Goal: Task Accomplishment & Management: Manage account settings

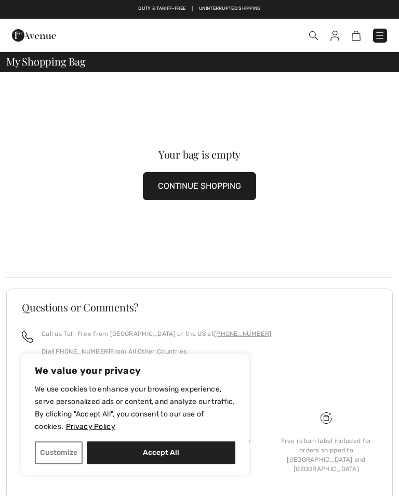
scroll to position [11, 0]
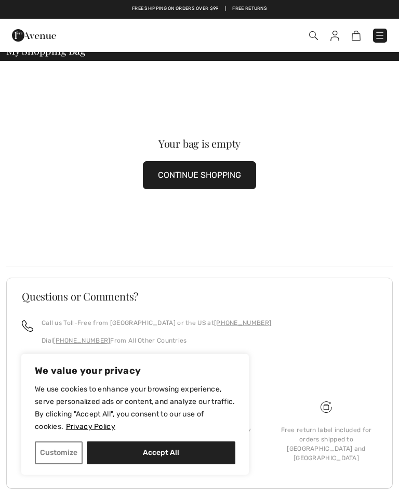
click at [197, 180] on button "CONTINUE SHOPPING" at bounding box center [199, 175] width 113 height 28
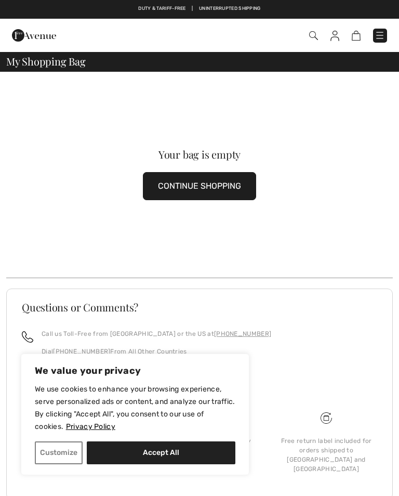
click at [337, 35] on img at bounding box center [334, 36] width 9 height 10
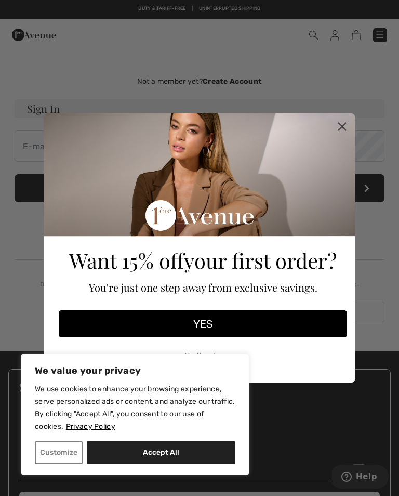
click at [342, 131] on circle "Close dialog" at bounding box center [342, 126] width 17 height 17
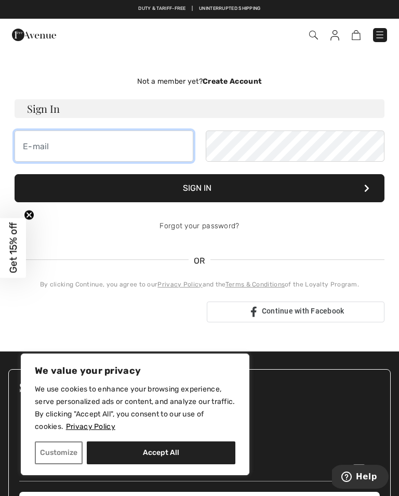
click at [51, 148] on input "email" at bounding box center [104, 145] width 179 height 31
type input "[EMAIL_ADDRESS][DOMAIN_NAME]"
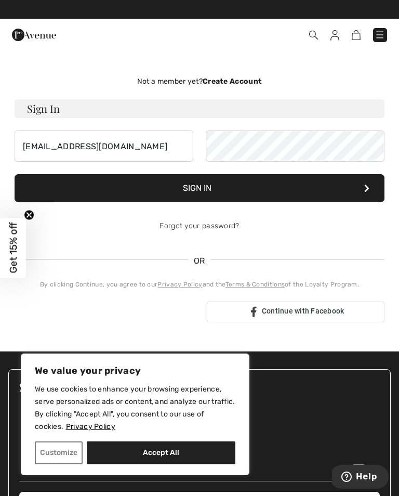
click at [207, 188] on button "Sign In" at bounding box center [200, 188] width 370 height 28
click at [210, 224] on link "Forgot your password?" at bounding box center [198, 225] width 79 height 9
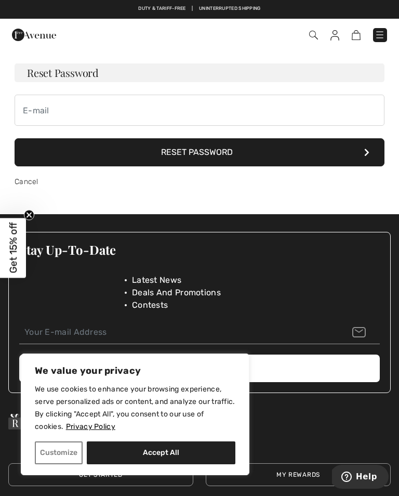
click at [357, 153] on button "Reset Password" at bounding box center [200, 152] width 370 height 28
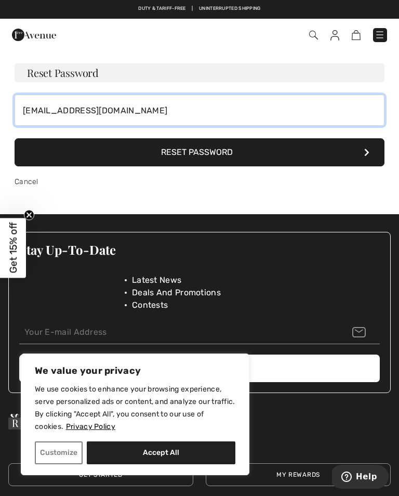
type input "[EMAIL_ADDRESS][DOMAIN_NAME]"
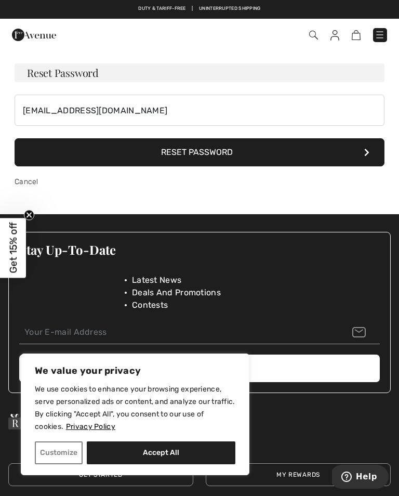
click at [354, 152] on button "Reset Password" at bounding box center [200, 152] width 370 height 28
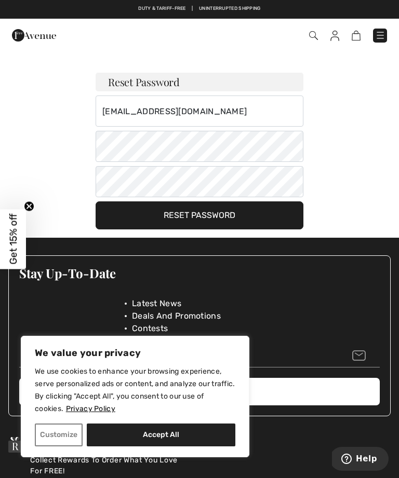
click at [206, 216] on button "Reset Password" at bounding box center [200, 216] width 208 height 28
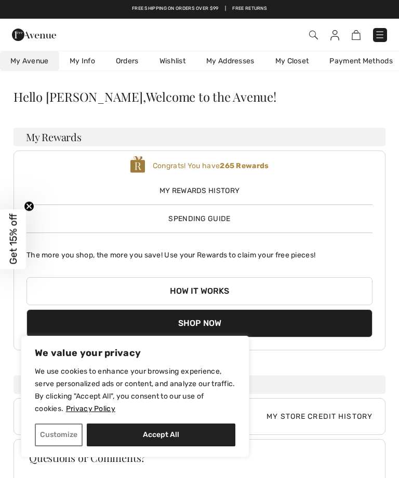
click at [129, 59] on link "Orders" at bounding box center [127, 60] width 44 height 19
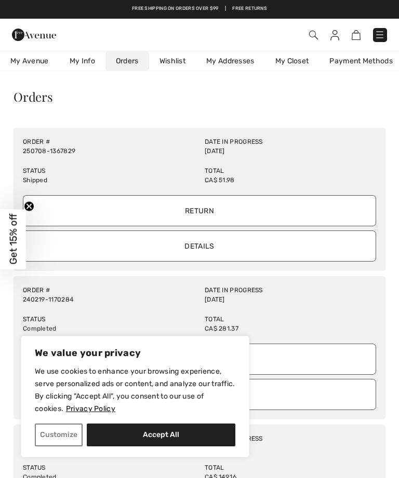
click at [44, 148] on link "250708-1367829" at bounding box center [49, 151] width 52 height 7
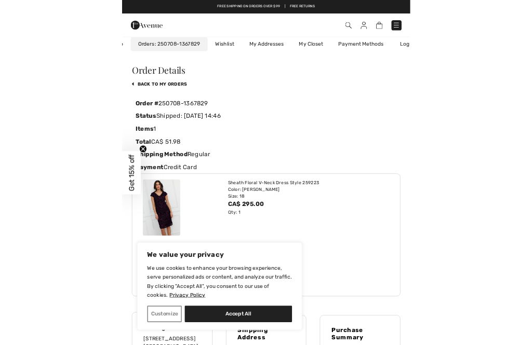
scroll to position [0, 95]
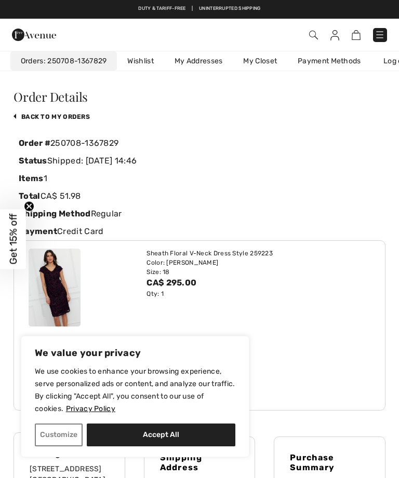
click at [64, 287] on img at bounding box center [55, 288] width 52 height 78
click at [62, 287] on img at bounding box center [55, 288] width 52 height 78
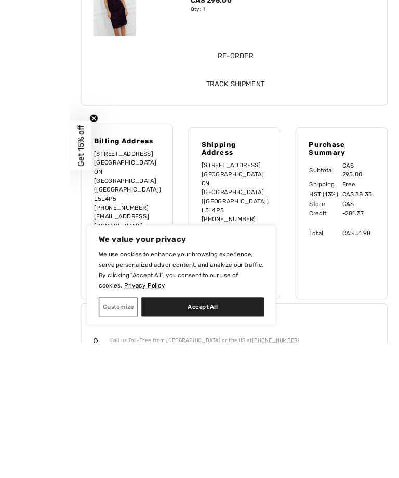
scroll to position [344, 0]
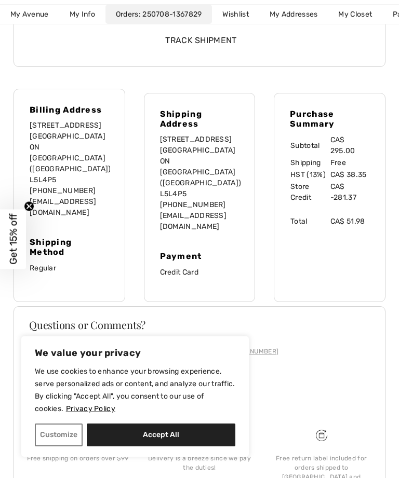
click at [154, 7] on link "Orders 250708-1367829" at bounding box center [158, 14] width 107 height 19
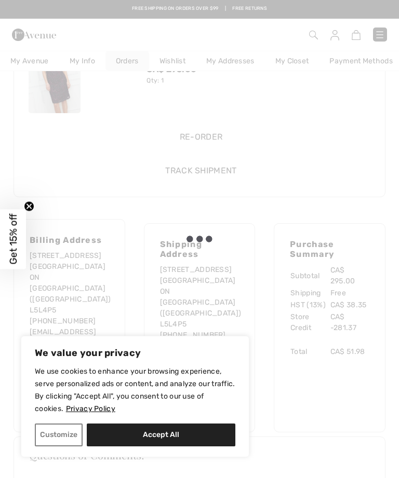
scroll to position [0, 0]
